Goal: Check status: Check status

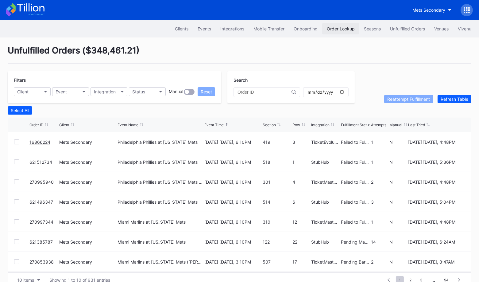
click at [331, 29] on div "Order Lookup" at bounding box center [341, 28] width 28 height 5
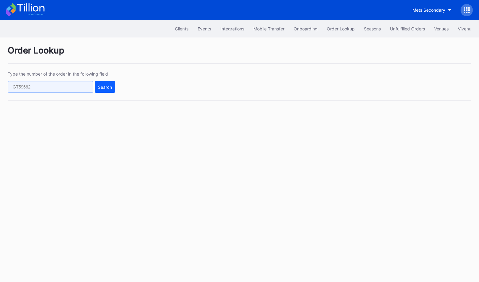
click at [36, 85] on input "text" at bounding box center [51, 87] width 86 height 12
paste input "ymg6c7prgme"
type input "ymg6c7prgme"
click at [110, 84] on div "Search" at bounding box center [105, 86] width 14 height 5
click at [76, 86] on input "text" at bounding box center [51, 87] width 86 height 12
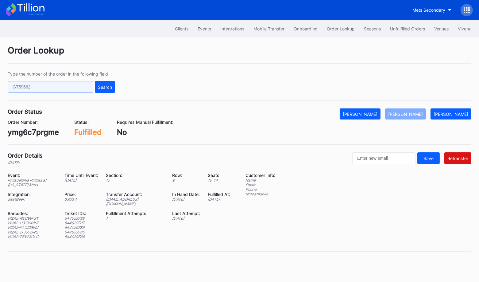
paste input "ymg6c7prgme"
type input "ymg6c7prgme"
click at [103, 87] on div "Search" at bounding box center [105, 86] width 14 height 5
click at [416, 28] on div "Unfulfilled Orders" at bounding box center [407, 28] width 35 height 5
